Goal: Information Seeking & Learning: Learn about a topic

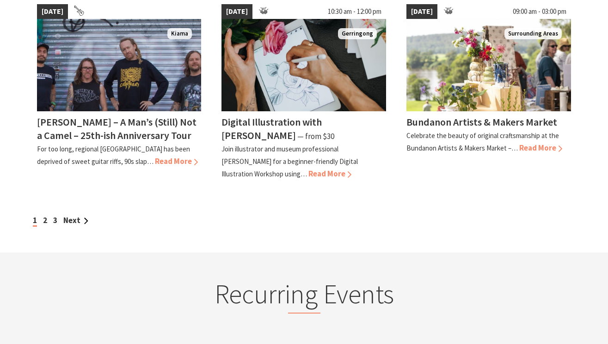
scroll to position [856, 0]
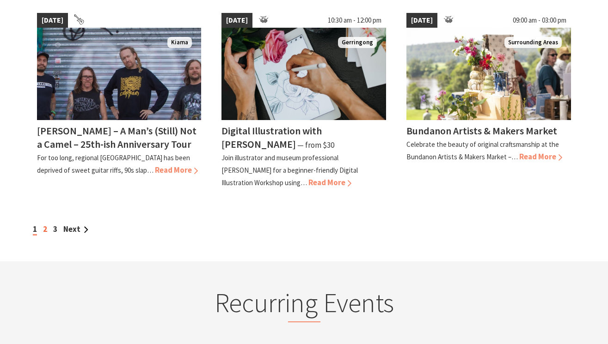
click at [44, 227] on link "2" at bounding box center [45, 229] width 4 height 10
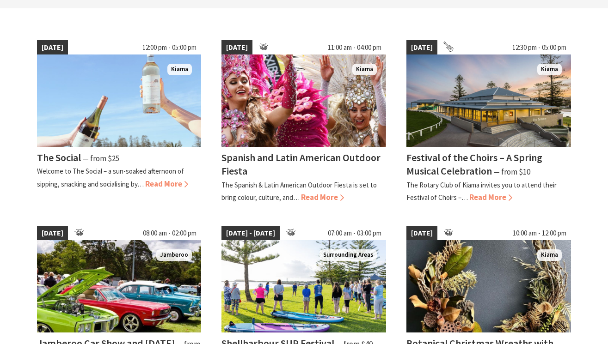
scroll to position [243, 0]
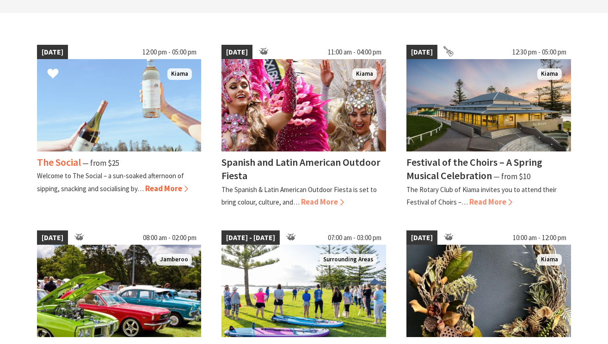
click at [58, 161] on h4 "The Social" at bounding box center [59, 162] width 44 height 13
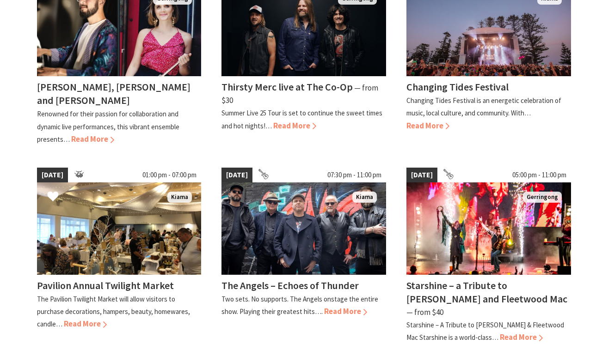
scroll to position [704, 0]
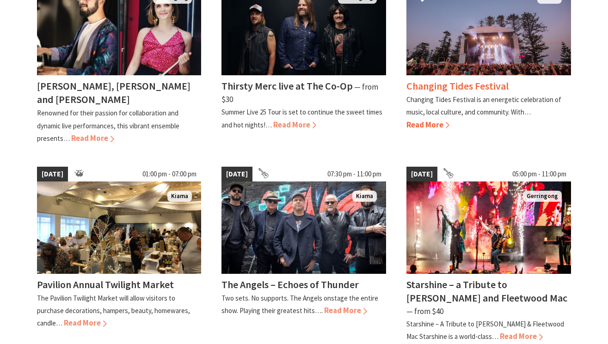
click at [448, 80] on h4 "Changing Tides Festival" at bounding box center [457, 86] width 102 height 13
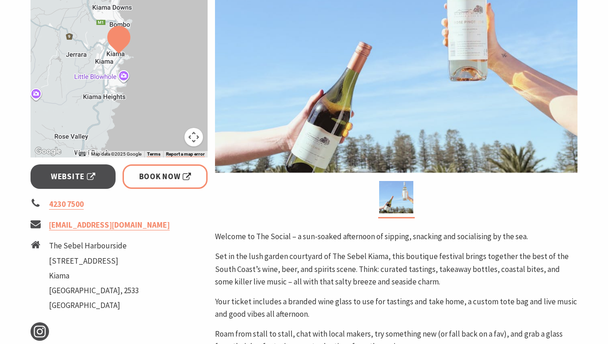
scroll to position [144, 0]
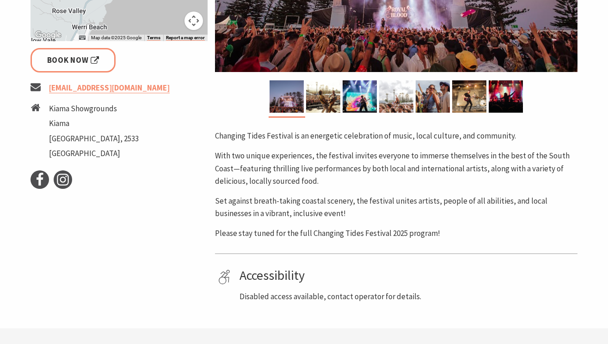
scroll to position [356, 0]
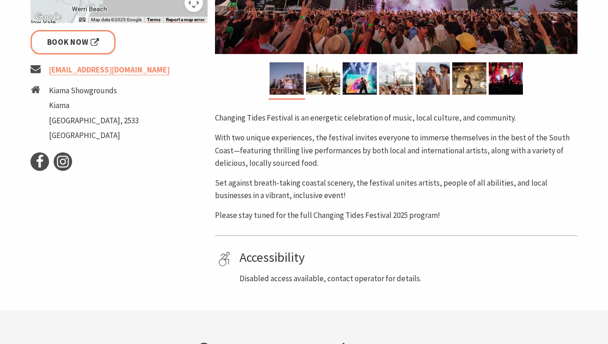
click at [321, 164] on p "With two unique experiences, the festival invites everyone to immerse themselve…" at bounding box center [396, 151] width 362 height 38
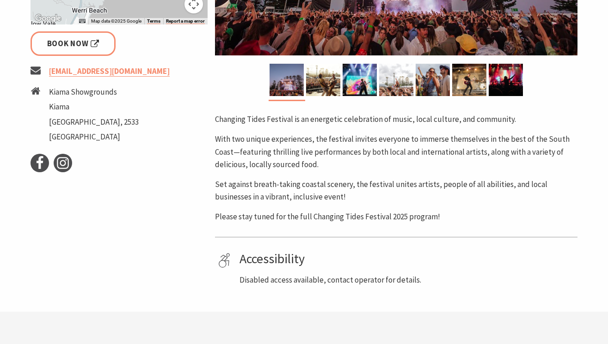
scroll to position [288, 0]
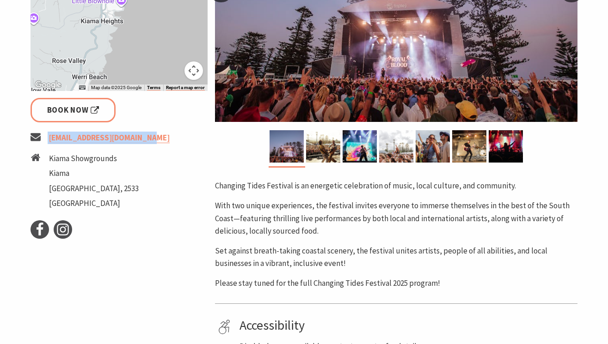
drag, startPoint x: 160, startPoint y: 142, endPoint x: 48, endPoint y: 142, distance: 112.8
click at [48, 142] on li "info@changingtides.com.au" at bounding box center [120, 138] width 178 height 12
click at [152, 147] on ul "info@changingtides.com.au Kiama Showgrounds Kiama New South Wales, 2533 Austral…" at bounding box center [120, 172] width 178 height 80
drag, startPoint x: 158, startPoint y: 142, endPoint x: 49, endPoint y: 141, distance: 108.2
click at [49, 141] on li "info@changingtides.com.au" at bounding box center [120, 138] width 178 height 12
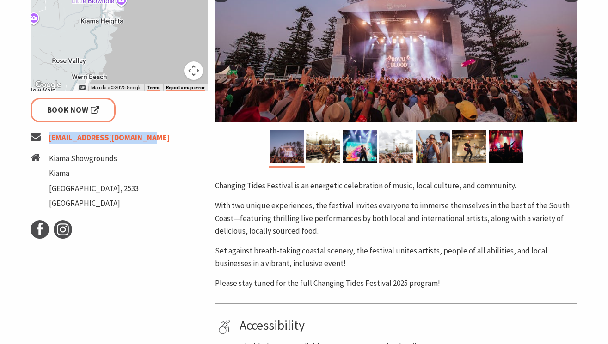
copy link "info@changingtides.com.au"
click at [93, 133] on li "info@changingtides.com.au" at bounding box center [120, 138] width 178 height 12
click at [95, 134] on link "info@changingtides.com.au" at bounding box center [109, 138] width 121 height 11
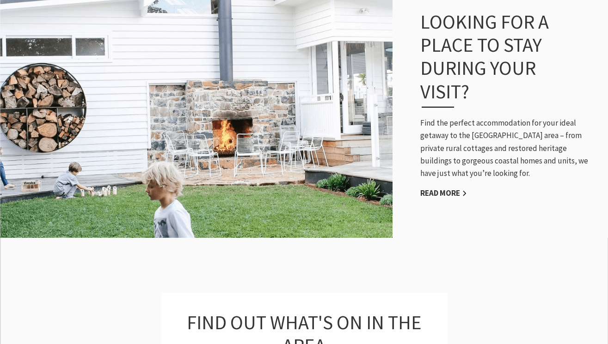
scroll to position [998, 0]
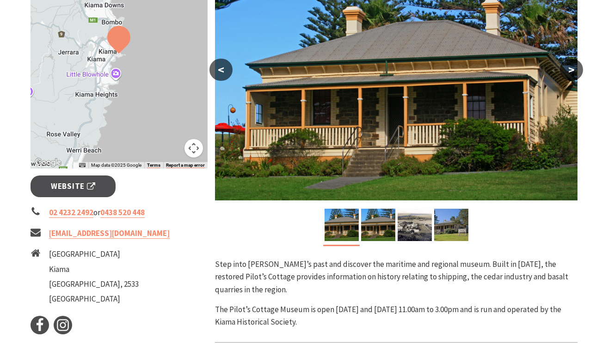
scroll to position [295, 0]
